Goal: Information Seeking & Learning: Learn about a topic

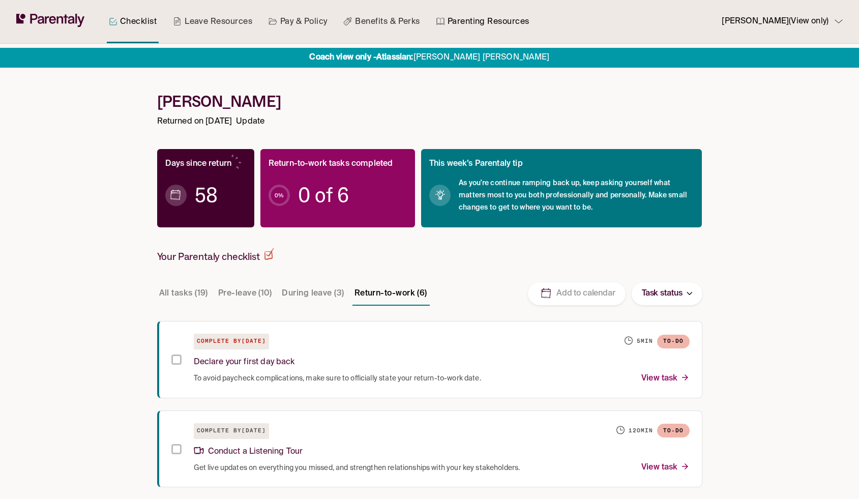
click at [472, 23] on link "Parenting Resources" at bounding box center [483, 21] width 97 height 43
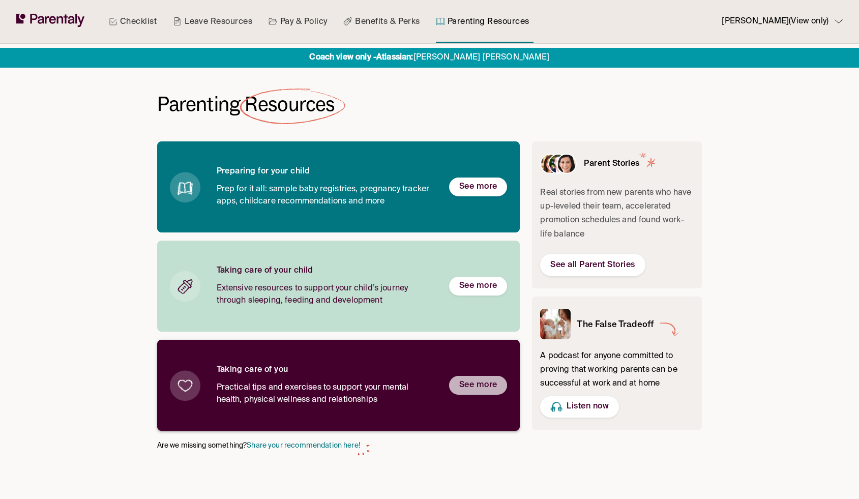
click at [480, 389] on h6 "See more" at bounding box center [478, 385] width 38 height 11
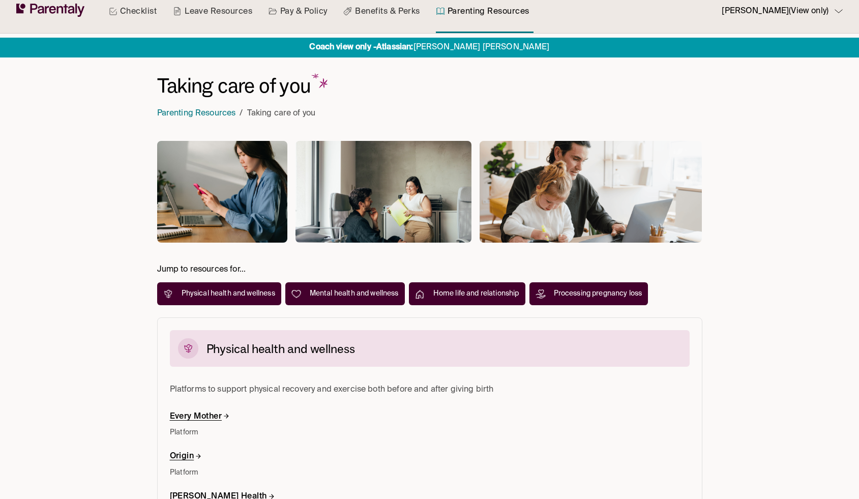
scroll to position [1, 0]
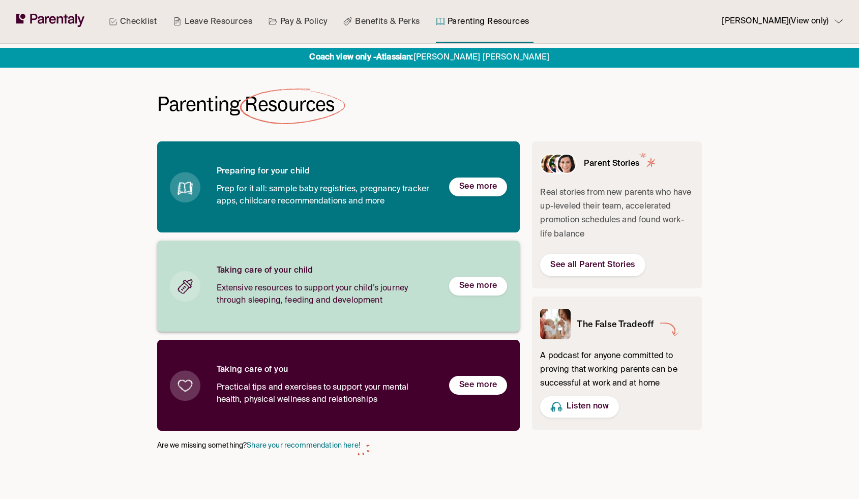
click at [300, 276] on div "Taking care of your child Extensive resources to support your child’s journey t…" at bounding box center [325, 286] width 216 height 41
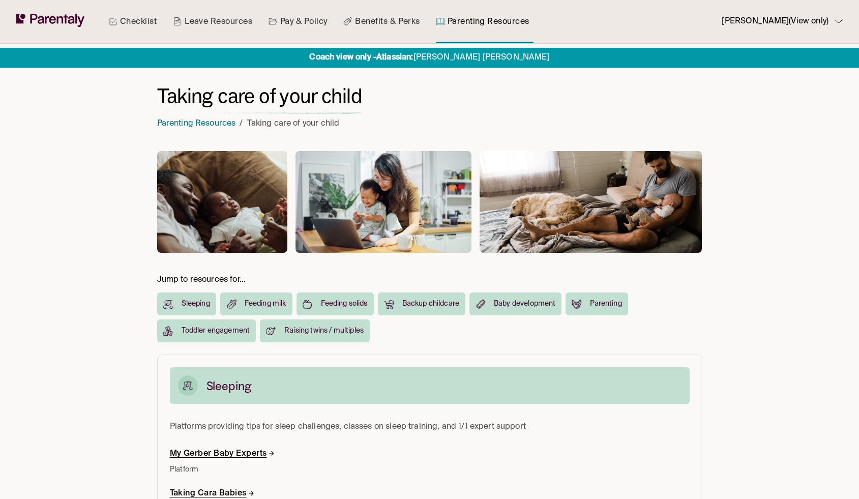
click at [43, 20] on icon at bounding box center [41, 20] width 6 height 8
